Goal: Task Accomplishment & Management: Manage account settings

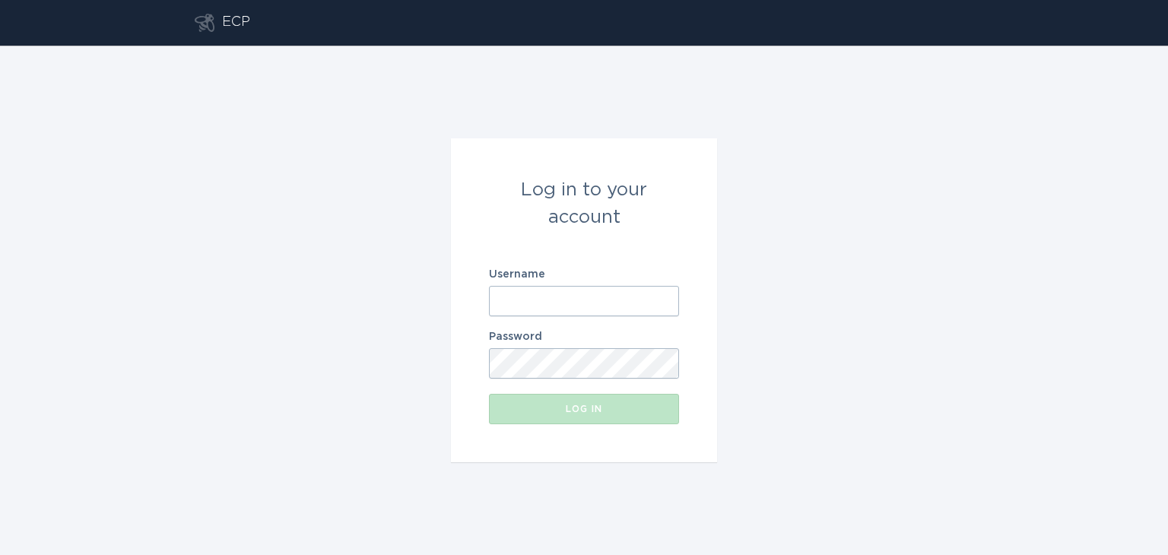
click at [550, 296] on input "Username" at bounding box center [584, 301] width 190 height 30
click at [0, 554] on com-1password-button at bounding box center [0, 555] width 0 height 0
type input "[EMAIL_ADDRESS][DOMAIN_NAME]"
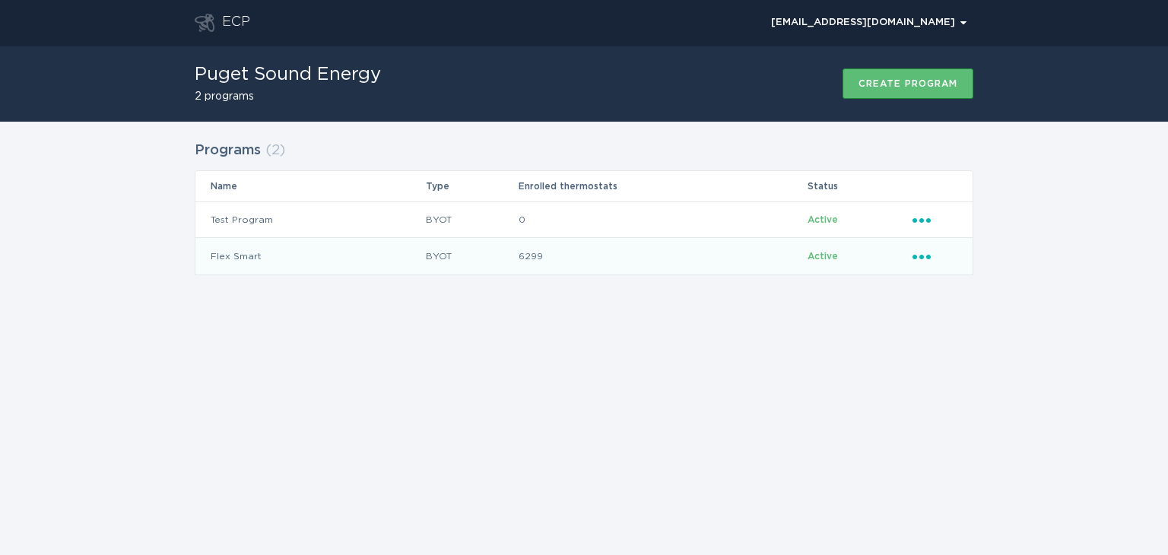
click at [926, 255] on icon "Ellipsis" at bounding box center [923, 254] width 21 height 13
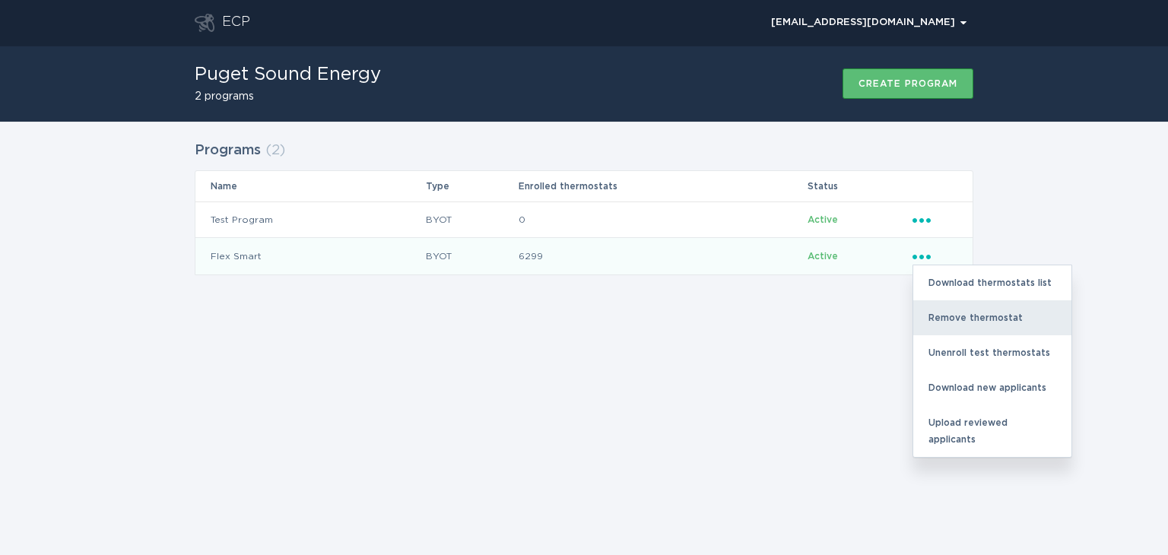
click at [953, 310] on div "Remove thermostat" at bounding box center [992, 317] width 158 height 35
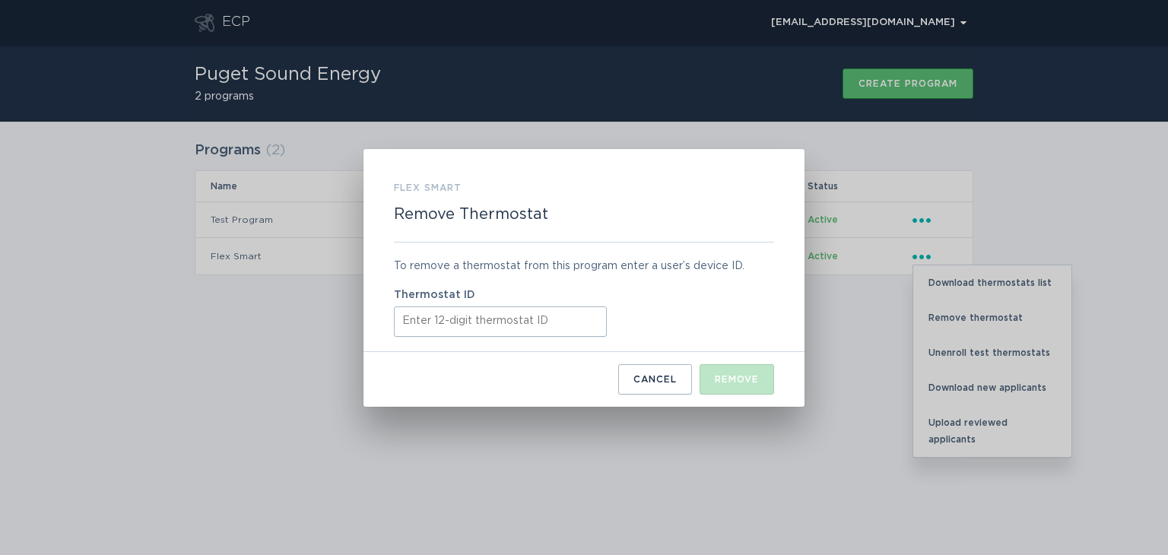
click at [449, 330] on input "Thermostat ID" at bounding box center [500, 322] width 213 height 30
paste input "531667007876"
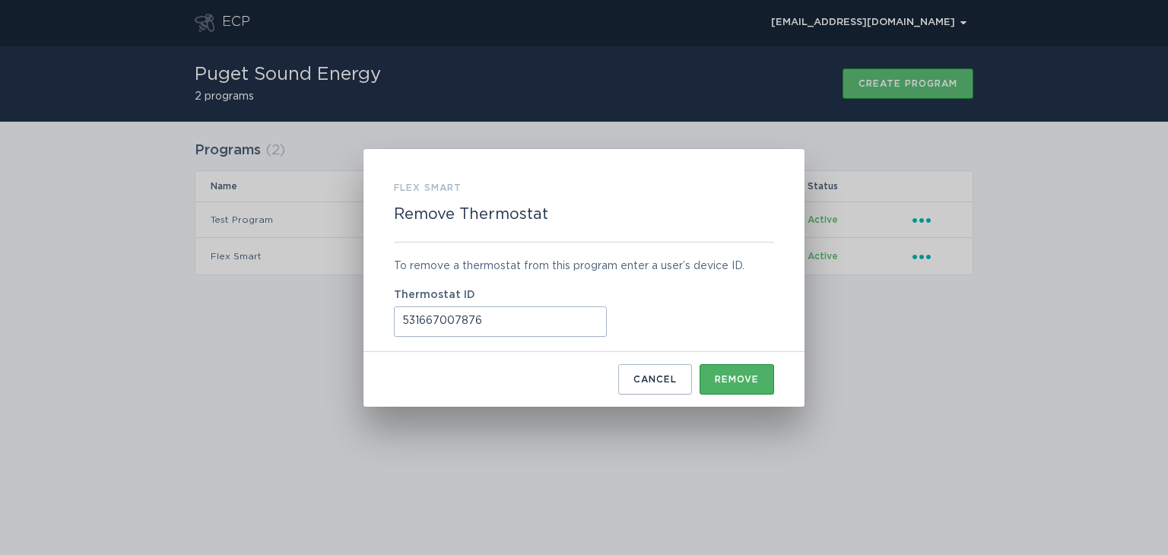
type input "531667007876"
click at [746, 376] on div "Remove" at bounding box center [737, 379] width 44 height 9
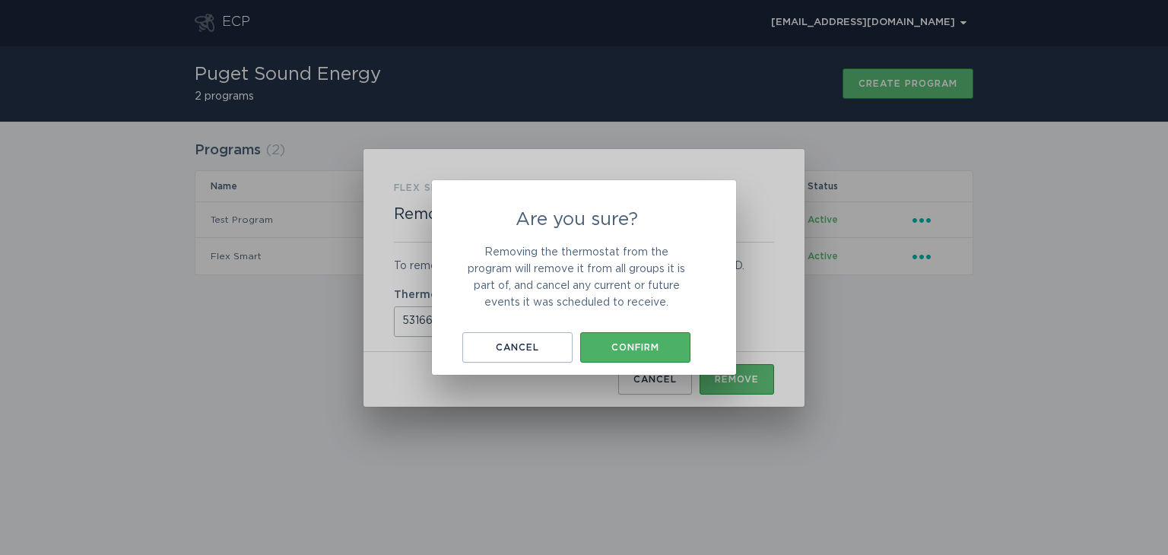
click at [653, 345] on div "Confirm" at bounding box center [635, 347] width 95 height 9
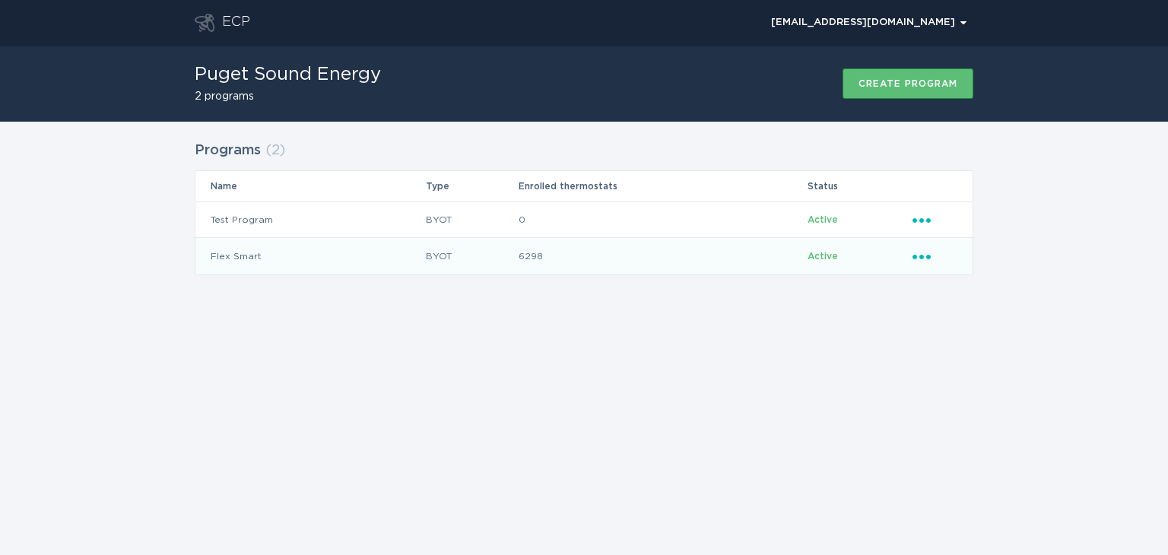
click at [929, 259] on icon "Popover menu" at bounding box center [922, 257] width 18 height 5
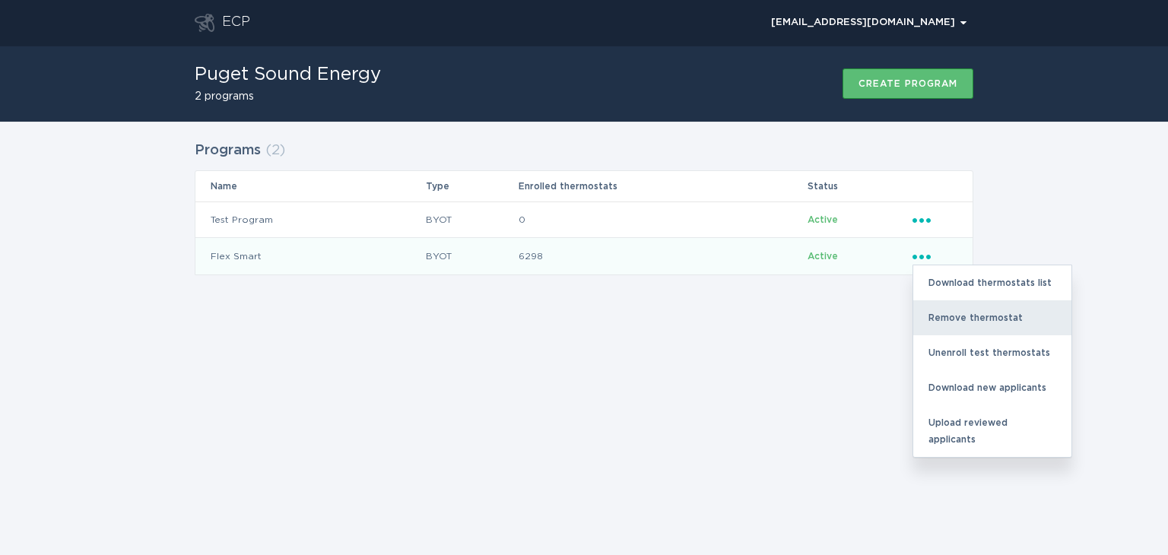
click at [961, 314] on div "Remove thermostat" at bounding box center [992, 317] width 158 height 35
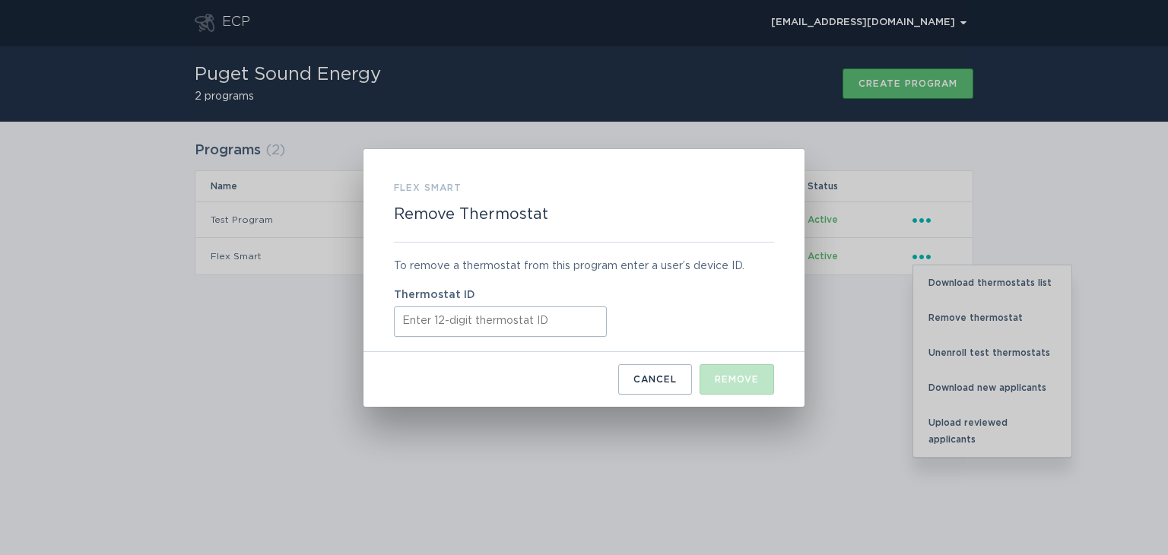
click at [452, 323] on input "Thermostat ID" at bounding box center [500, 322] width 213 height 30
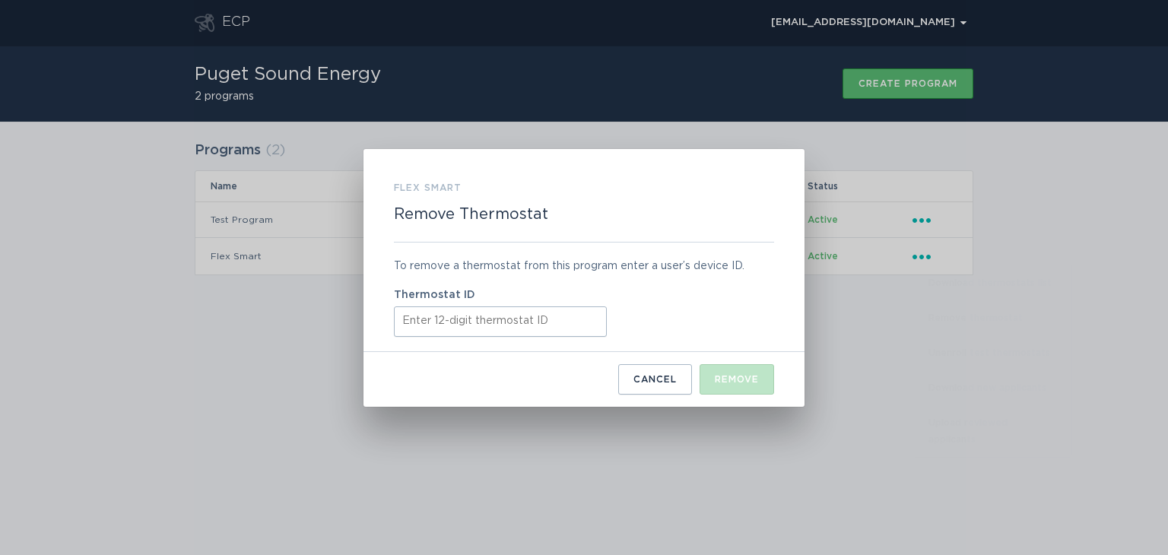
paste input "421840188235"
type input "421840188235"
click at [742, 377] on div "Remove" at bounding box center [737, 379] width 44 height 9
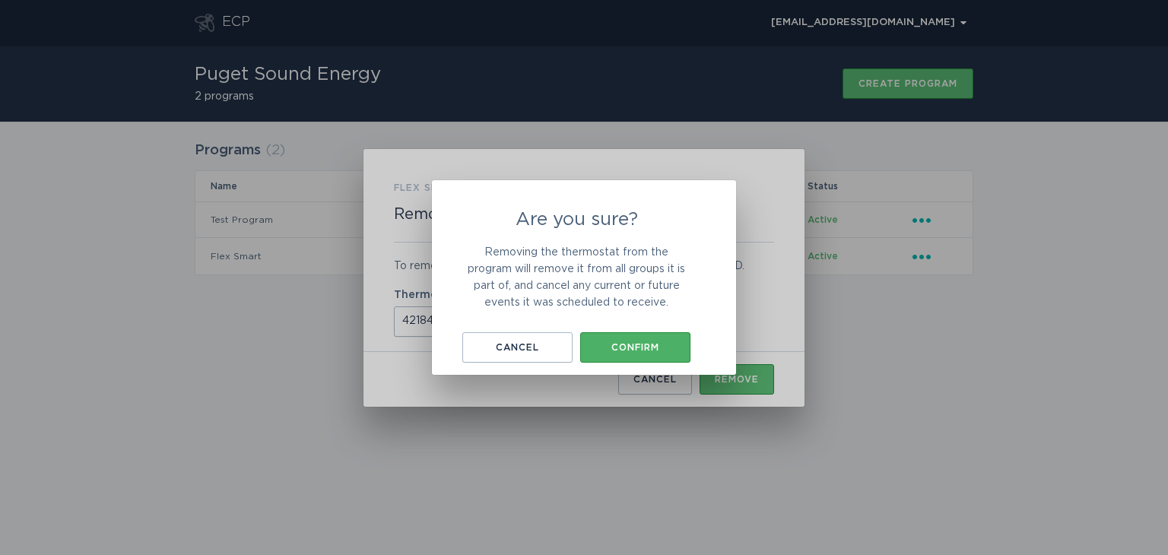
click at [657, 345] on div "Confirm" at bounding box center [635, 347] width 95 height 9
